Goal: Use online tool/utility: Use online tool/utility

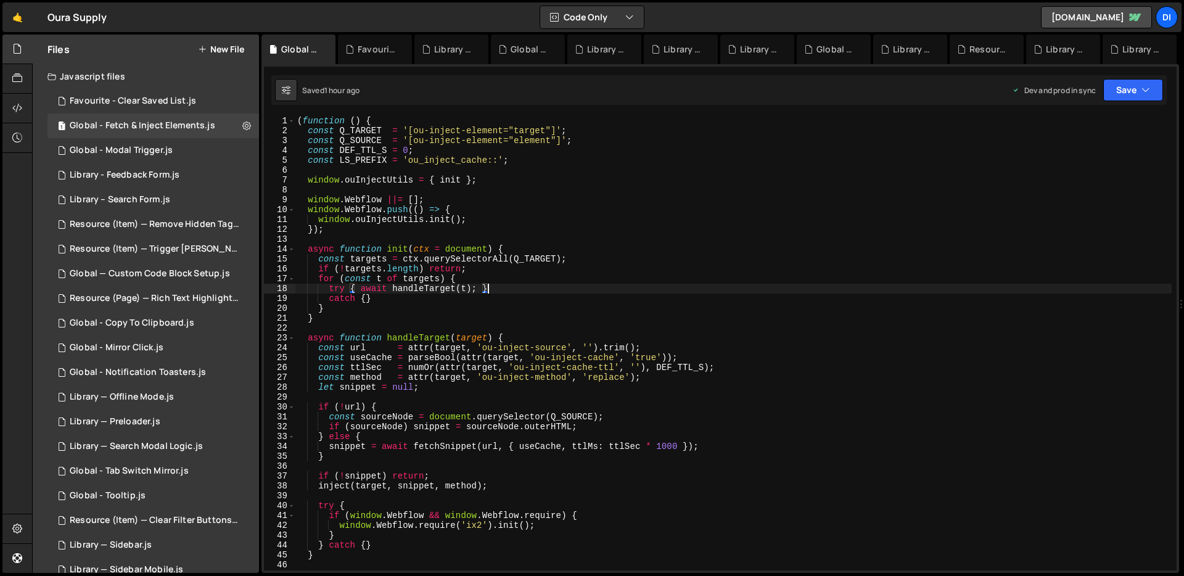
click at [589, 284] on div "( function ( ) { const Q_TARGET = '[ou-inject-element="target"]' ; const Q_SOUR…" at bounding box center [733, 353] width 877 height 474
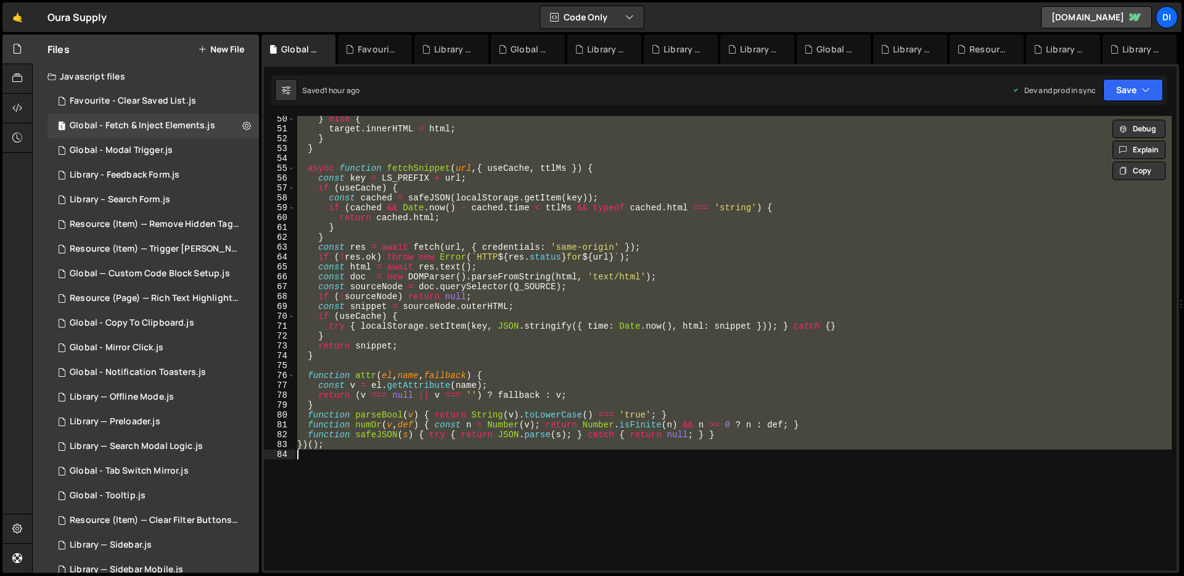
scroll to position [485, 0]
click at [638, 239] on div "} else { target . innerHTML = html ; } } async function fetchSnippet ( url , { …" at bounding box center [733, 343] width 877 height 454
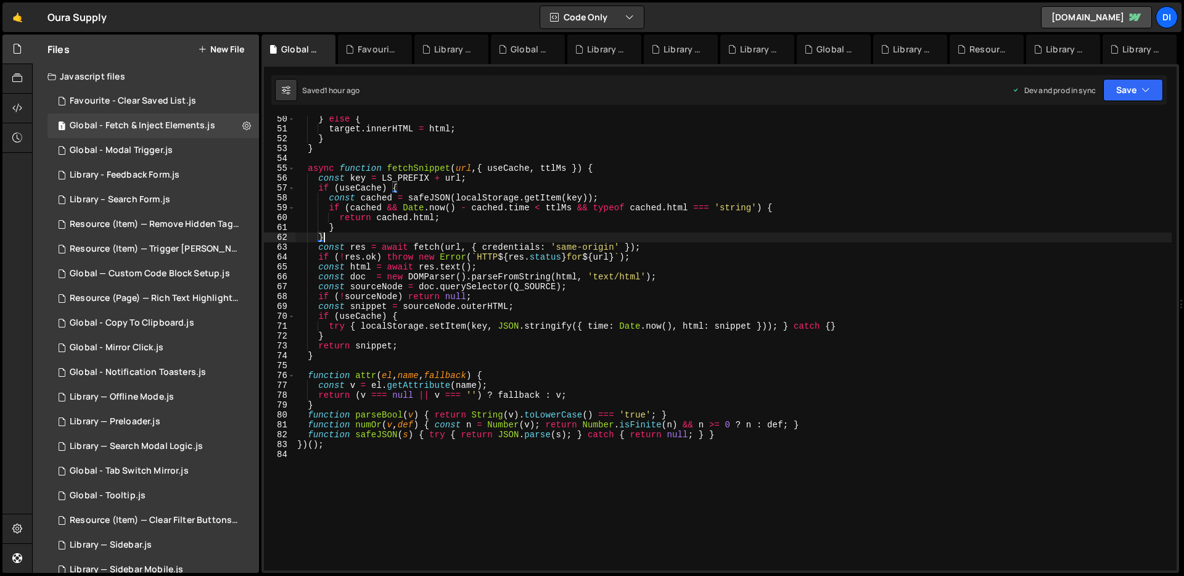
type textarea "})();"
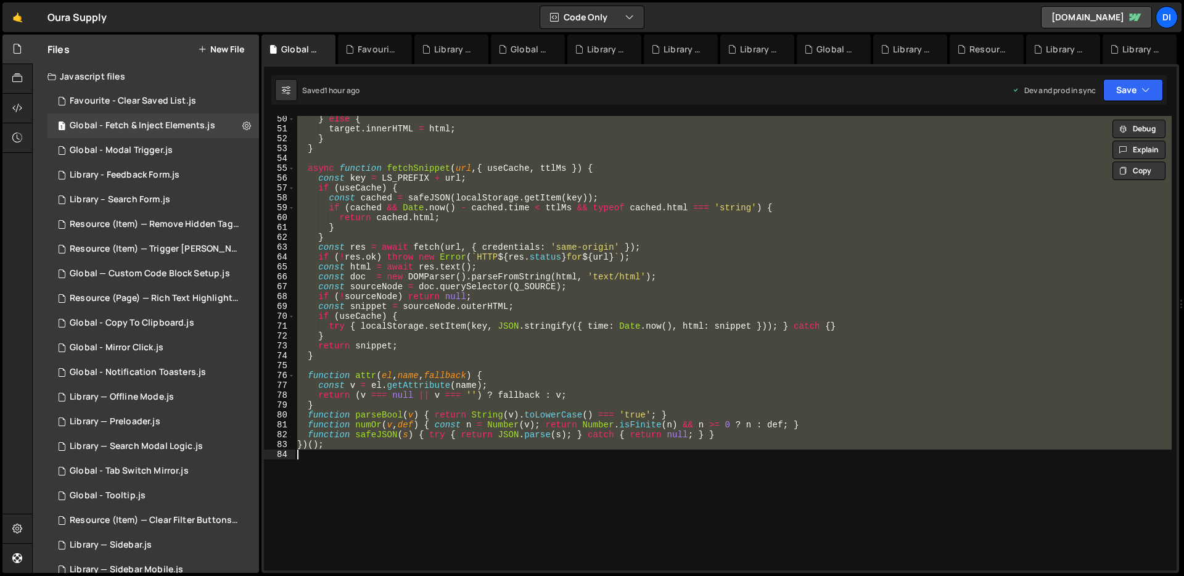
paste textarea
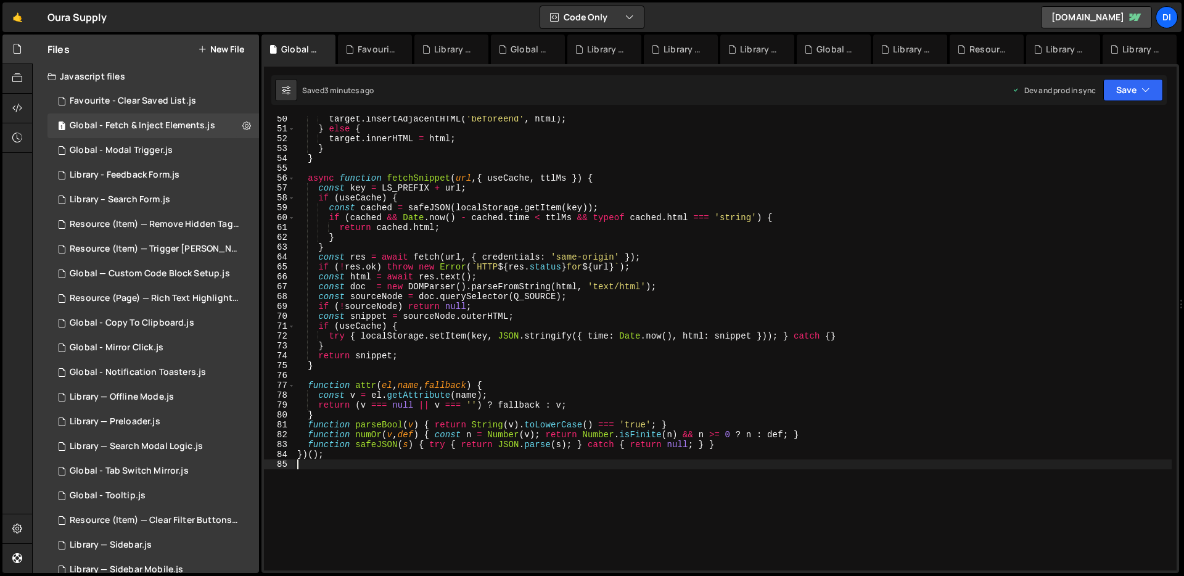
click at [558, 244] on div "target . insertAdjacentHTML ( 'beforeend' , html ) ; } else { target . innerHTM…" at bounding box center [733, 351] width 877 height 474
type textarea "})();"
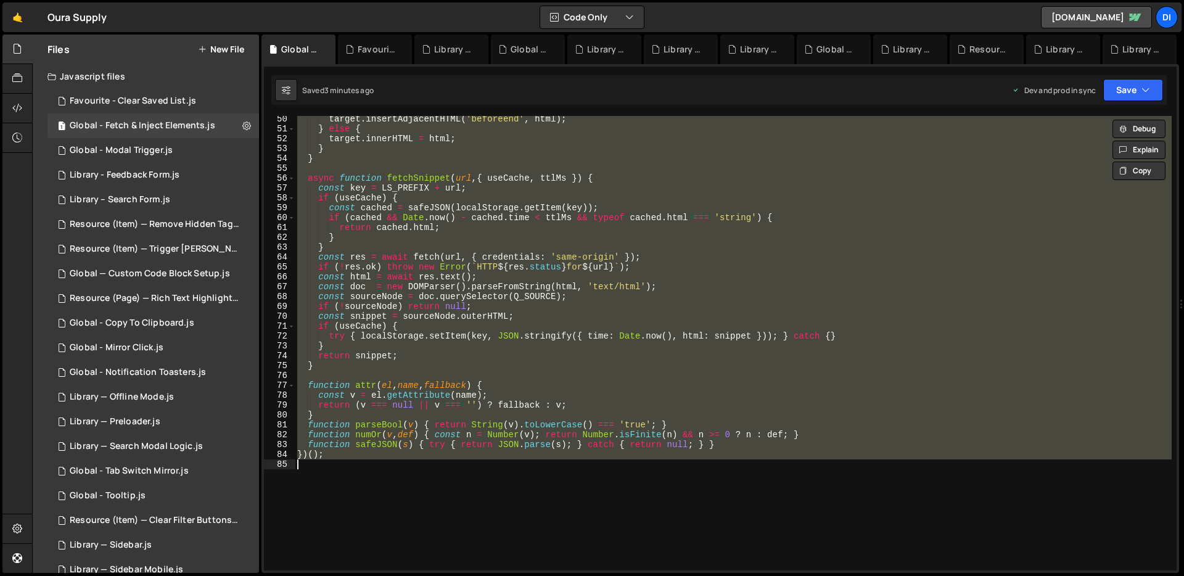
paste textarea
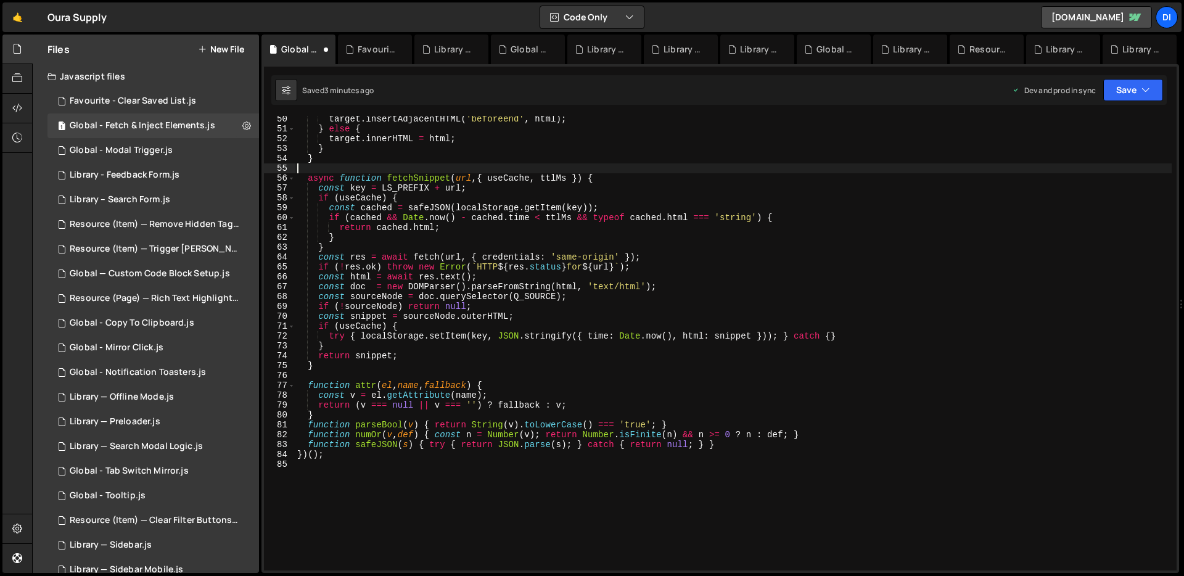
click at [666, 172] on div "target . insertAdjacentHTML ( 'beforeend' , html ) ; } else { target . innerHTM…" at bounding box center [733, 351] width 877 height 474
type textarea "})();"
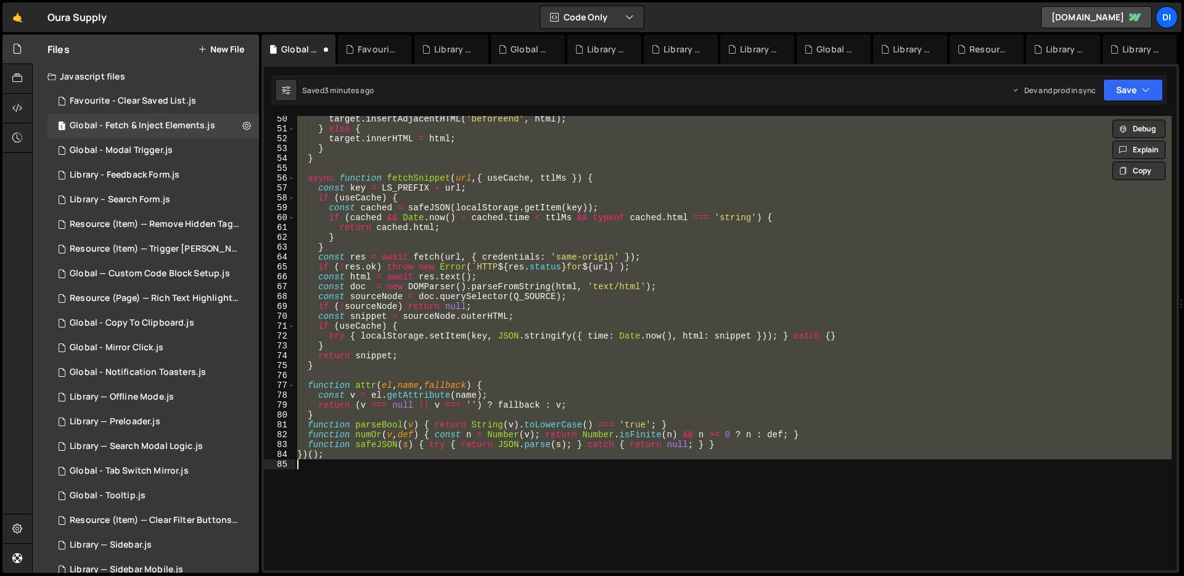
paste textarea
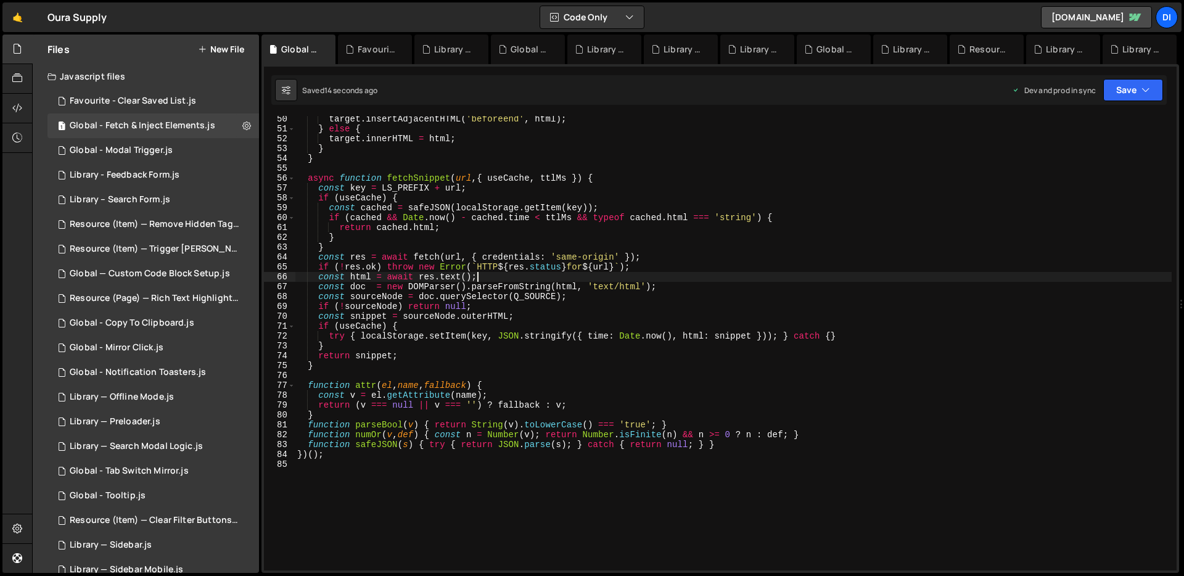
click at [590, 274] on div "target . insertAdjacentHTML ( 'beforeend' , html ) ; } else { target . innerHTM…" at bounding box center [733, 351] width 877 height 474
type textarea "const html = await res.text();"
